Goal: Task Accomplishment & Management: Use online tool/utility

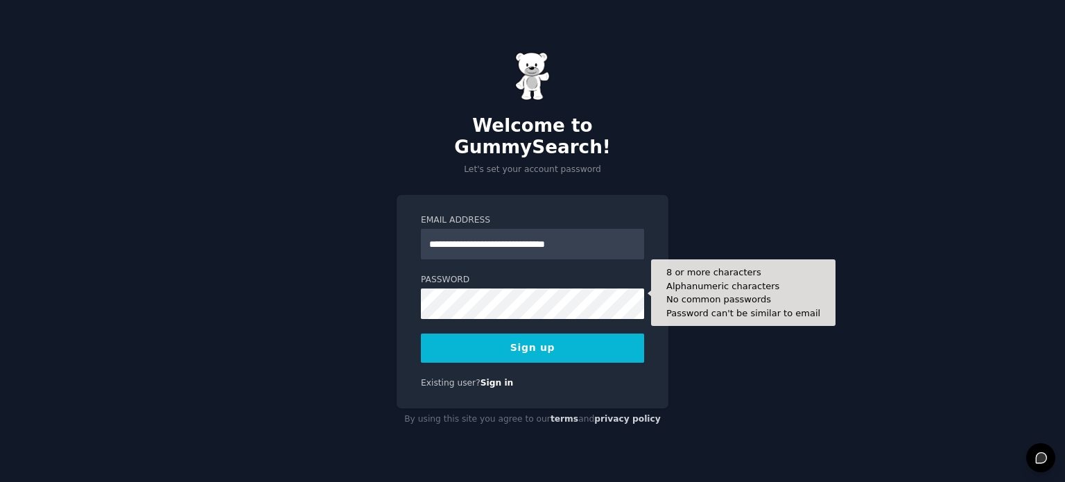
type input "**********"
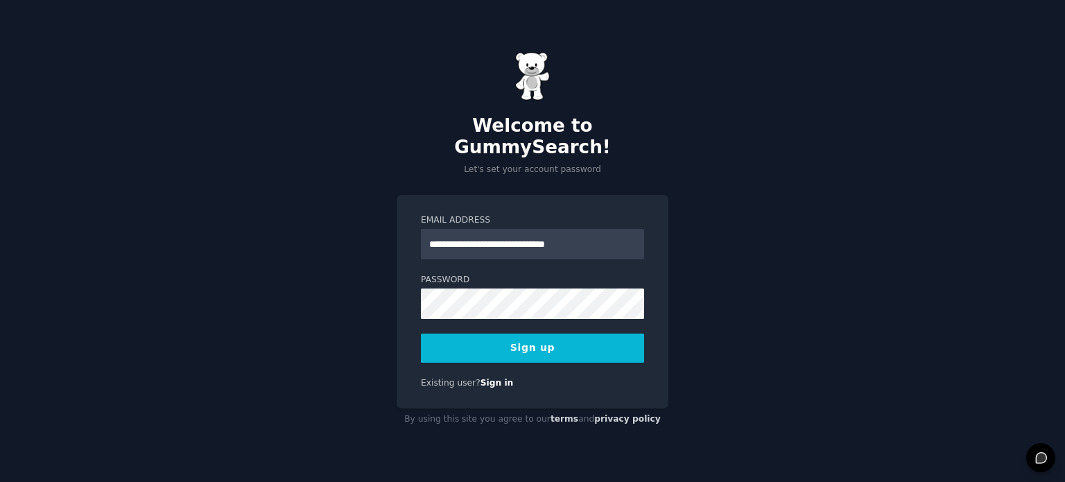
click at [500, 335] on button "Sign up" at bounding box center [532, 347] width 223 height 29
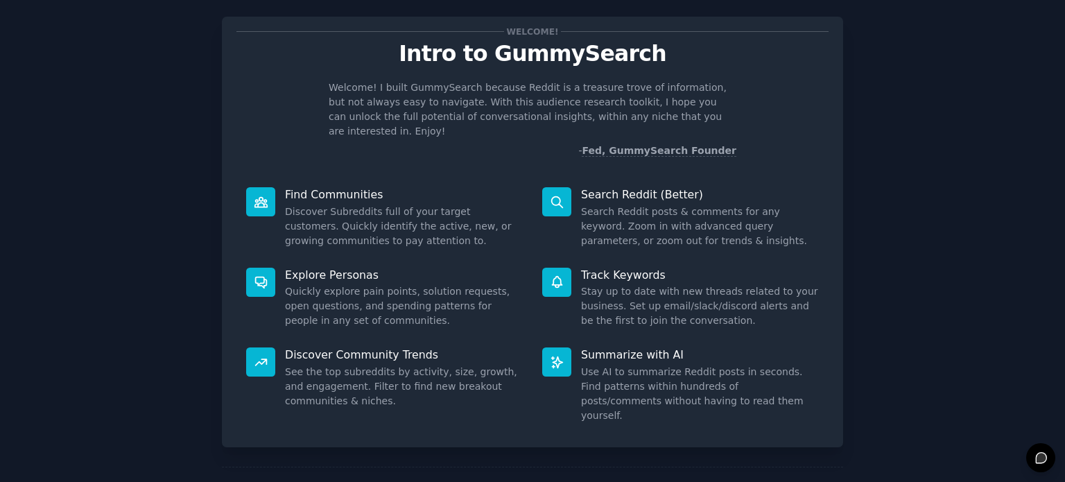
scroll to position [22, 0]
click at [554, 355] on icon at bounding box center [557, 362] width 15 height 15
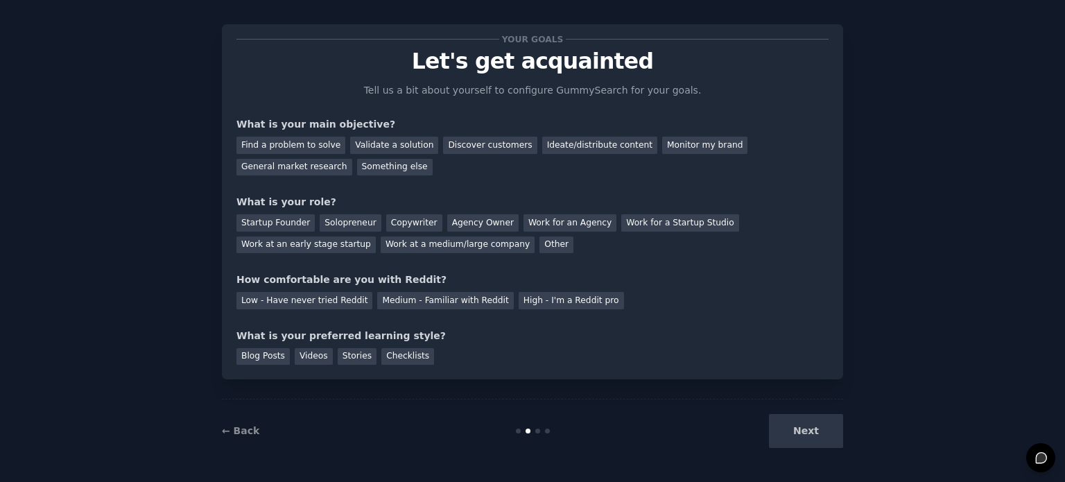
scroll to position [14, 0]
click at [814, 415] on div "Next" at bounding box center [739, 431] width 207 height 34
click at [812, 423] on div "Next" at bounding box center [739, 431] width 207 height 34
click at [807, 426] on div "Next" at bounding box center [739, 431] width 207 height 34
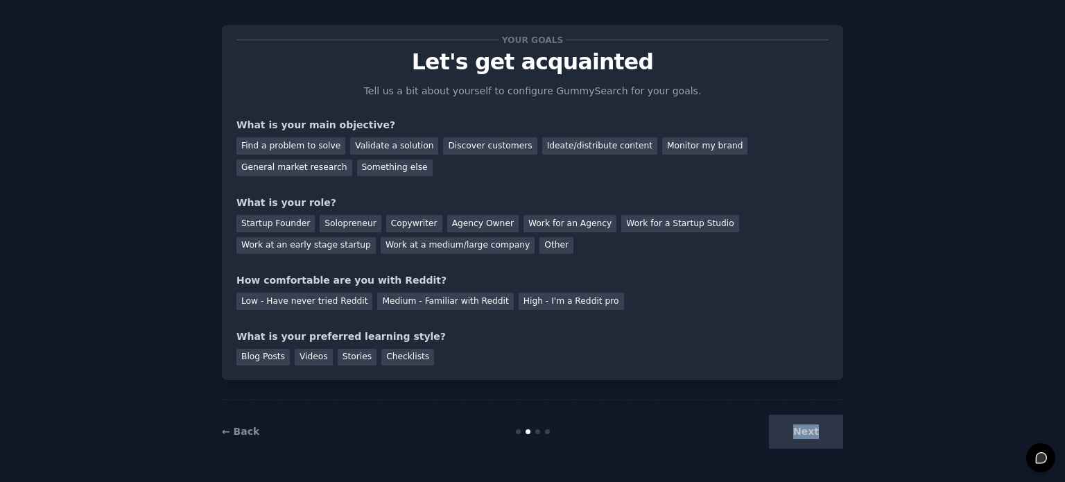
click at [807, 426] on div "Next" at bounding box center [739, 431] width 207 height 34
click at [301, 145] on div "Find a problem to solve" at bounding box center [290, 145] width 109 height 17
click at [292, 221] on div "Startup Founder" at bounding box center [275, 223] width 78 height 17
click at [355, 146] on div "Validate a solution" at bounding box center [394, 145] width 88 height 17
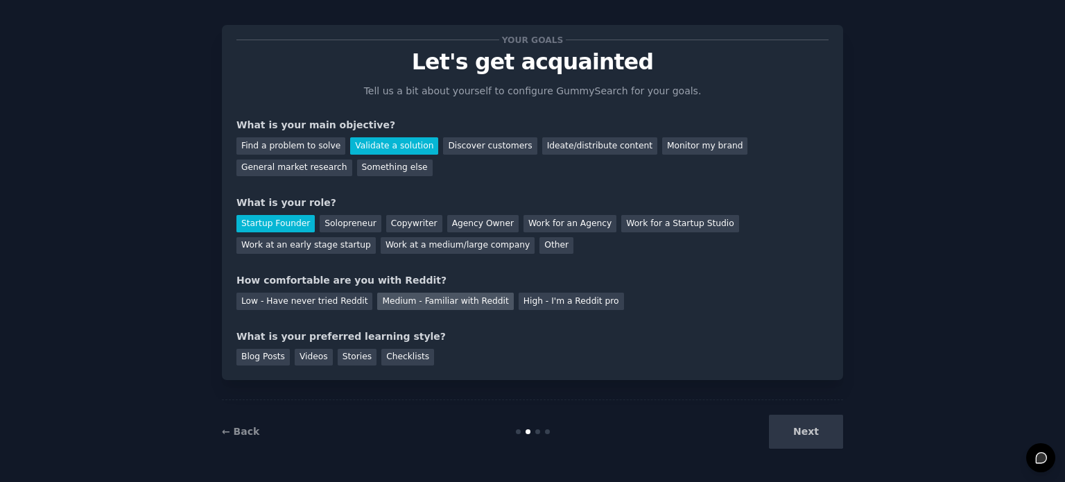
click at [384, 300] on div "Medium - Familiar with Reddit" at bounding box center [445, 300] width 136 height 17
click at [311, 361] on div "Videos" at bounding box center [314, 357] width 38 height 17
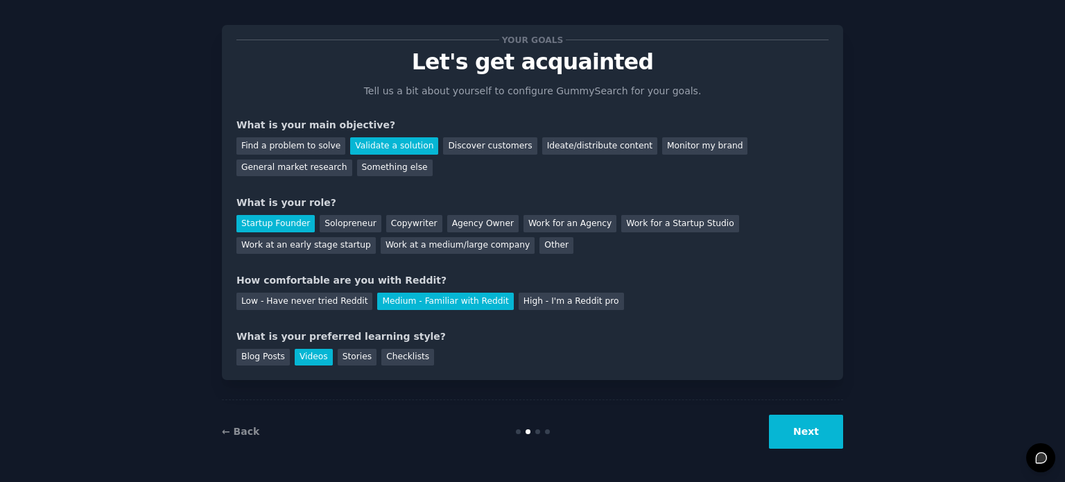
click at [804, 435] on button "Next" at bounding box center [806, 431] width 74 height 34
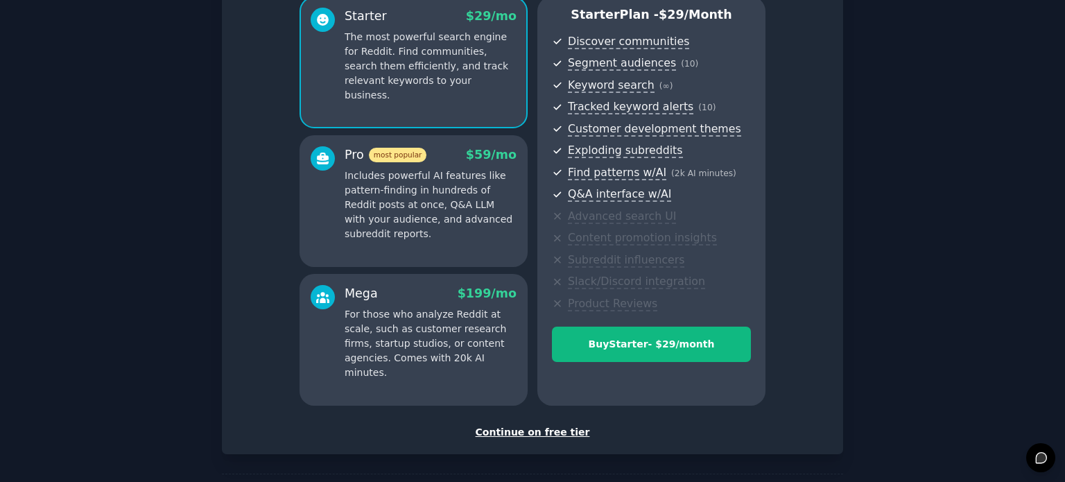
scroll to position [148, 0]
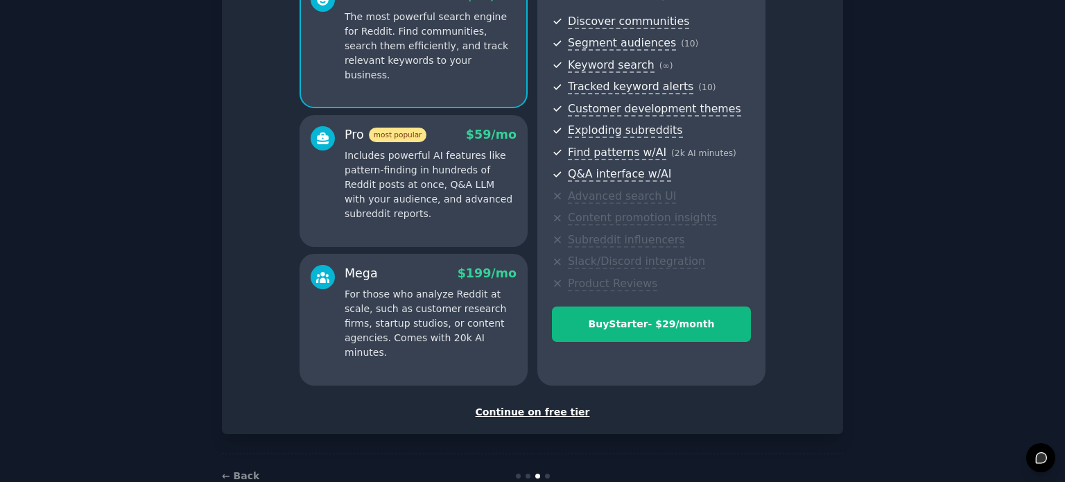
click at [533, 412] on div "Continue on free tier" at bounding box center [532, 412] width 592 height 15
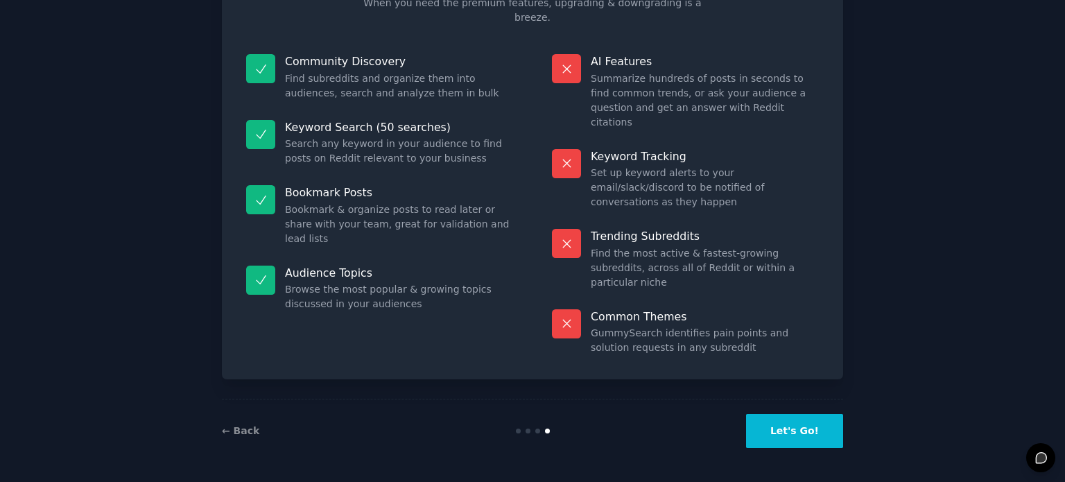
scroll to position [58, 0]
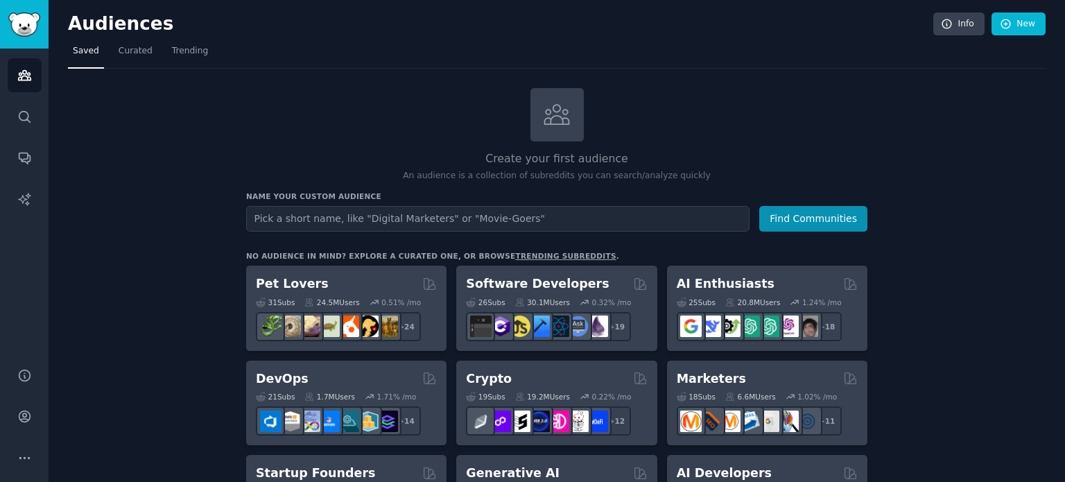
click at [398, 215] on input "text" at bounding box center [497, 219] width 503 height 26
click at [786, 220] on button "Find Communities" at bounding box center [813, 219] width 108 height 26
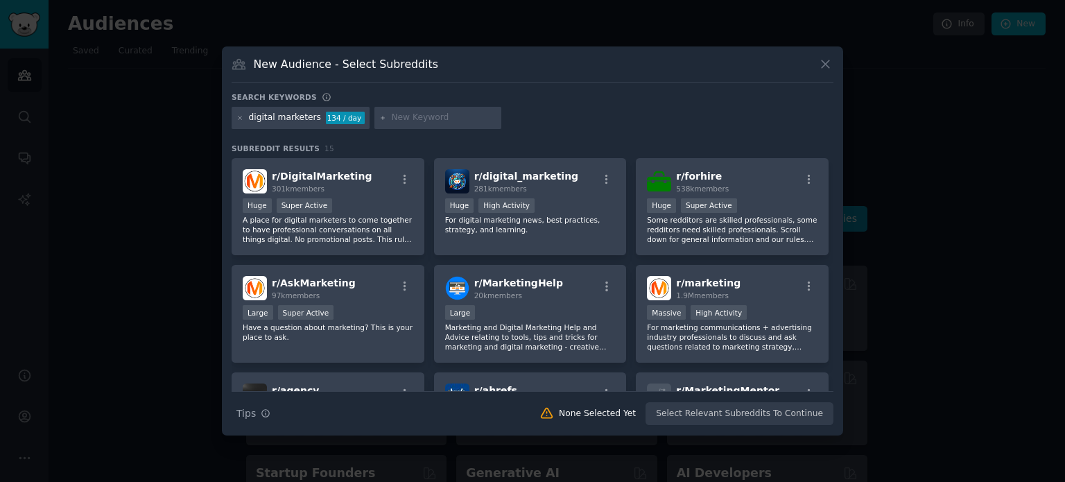
click at [832, 62] on icon at bounding box center [825, 64] width 15 height 15
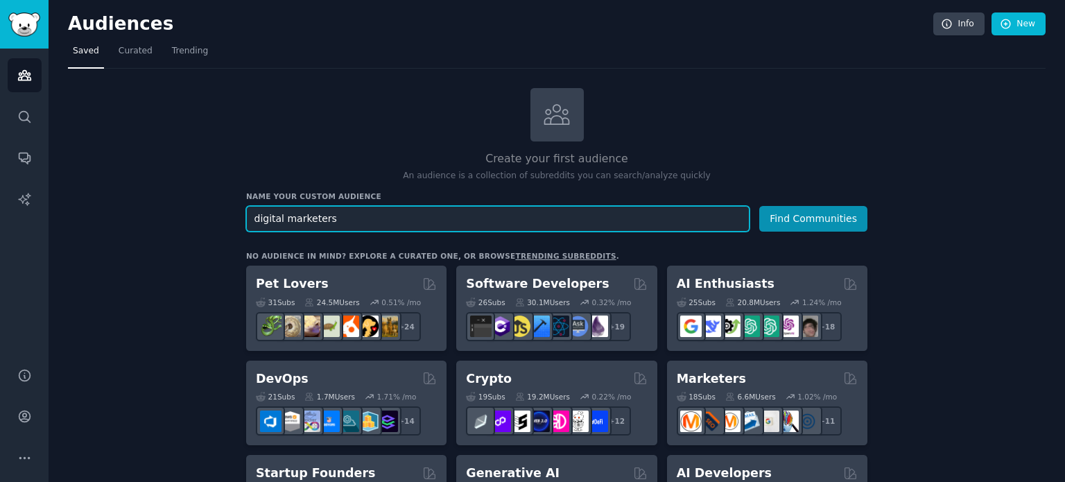
click at [316, 215] on input "digital marketers" at bounding box center [497, 219] width 503 height 26
type input "i"
type input "optimise training in gym"
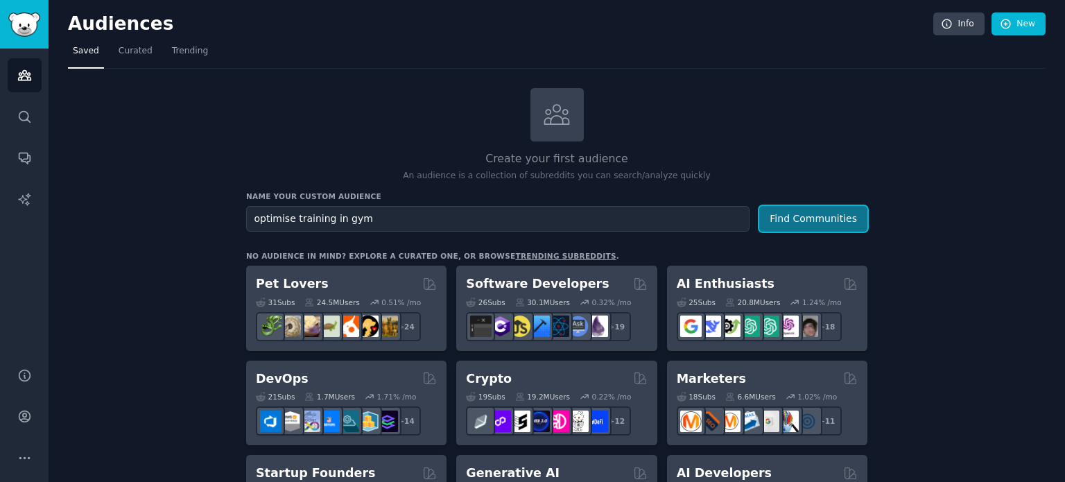
click at [828, 207] on button "Find Communities" at bounding box center [813, 219] width 108 height 26
